Goal: Find specific fact: Find specific fact

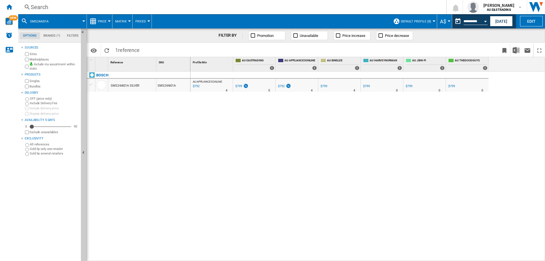
click at [256, 142] on div "AU APPLIANCESONLINE : -0.9 % $792 % N/A 4 AU APPLIANCESONLINE : 0.0 % $799 %" at bounding box center [368, 167] width 355 height 190
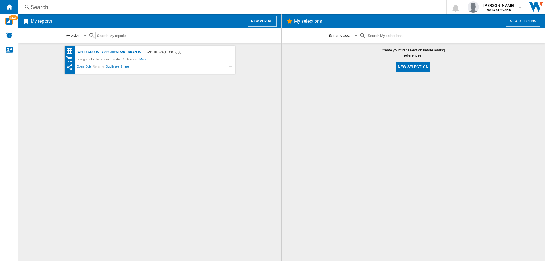
click at [40, 7] on div "Search" at bounding box center [231, 7] width 401 height 8
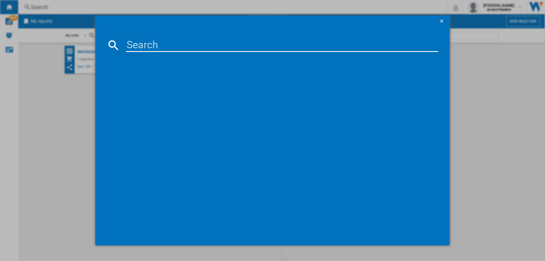
paste input "WWF8024M5WA"
type input "WWF8024M5WA"
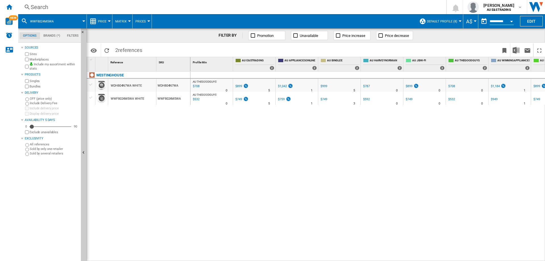
click at [53, 6] on div "Search" at bounding box center [231, 7] width 401 height 8
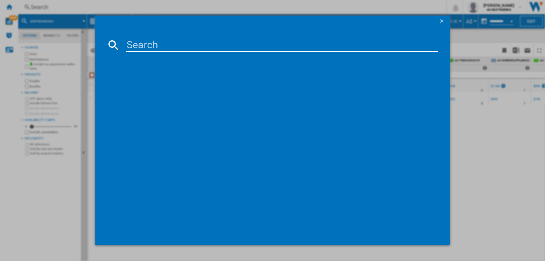
type input "WQG24200AU"
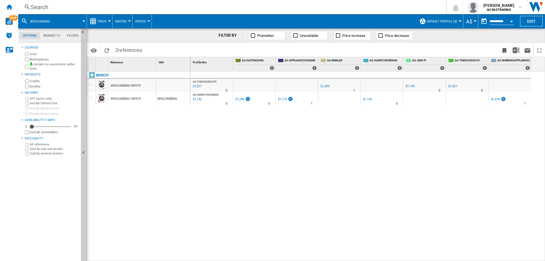
click at [51, 11] on div "Search" at bounding box center [231, 7] width 401 height 8
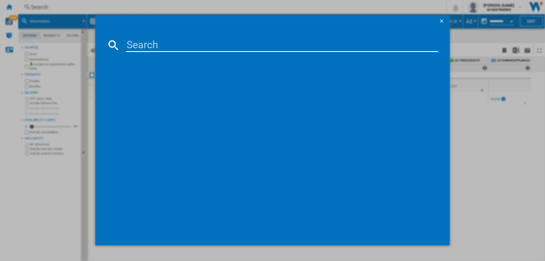
type input "GFV700BSLC"
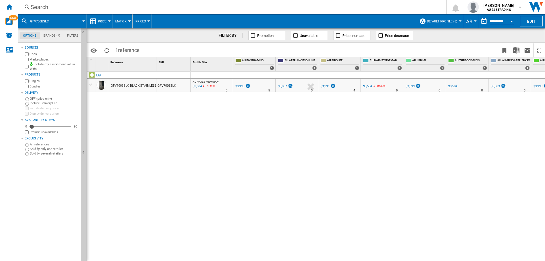
click at [451, 86] on div "$3,584" at bounding box center [452, 86] width 9 height 4
